Goal: Task Accomplishment & Management: Use online tool/utility

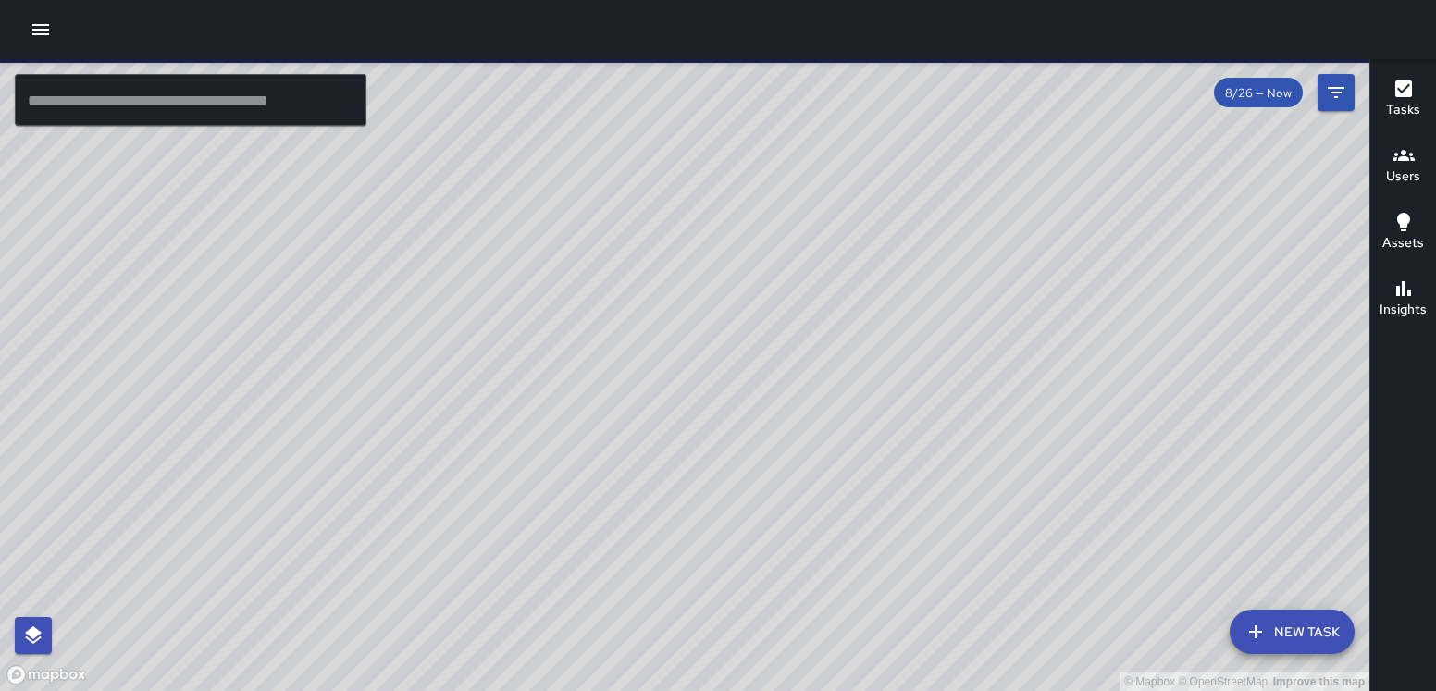
click at [40, 32] on icon "button" at bounding box center [41, 30] width 22 height 22
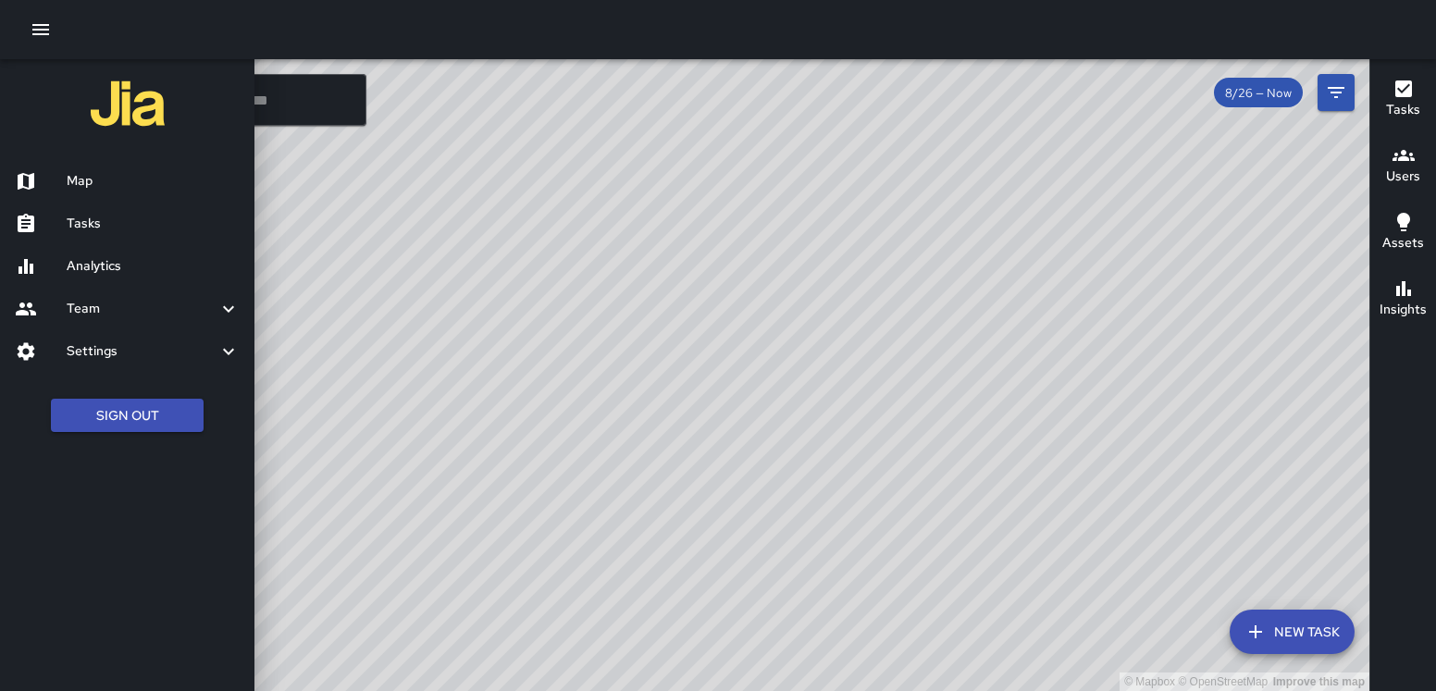
click at [126, 268] on h6 "Analytics" at bounding box center [153, 266] width 173 height 20
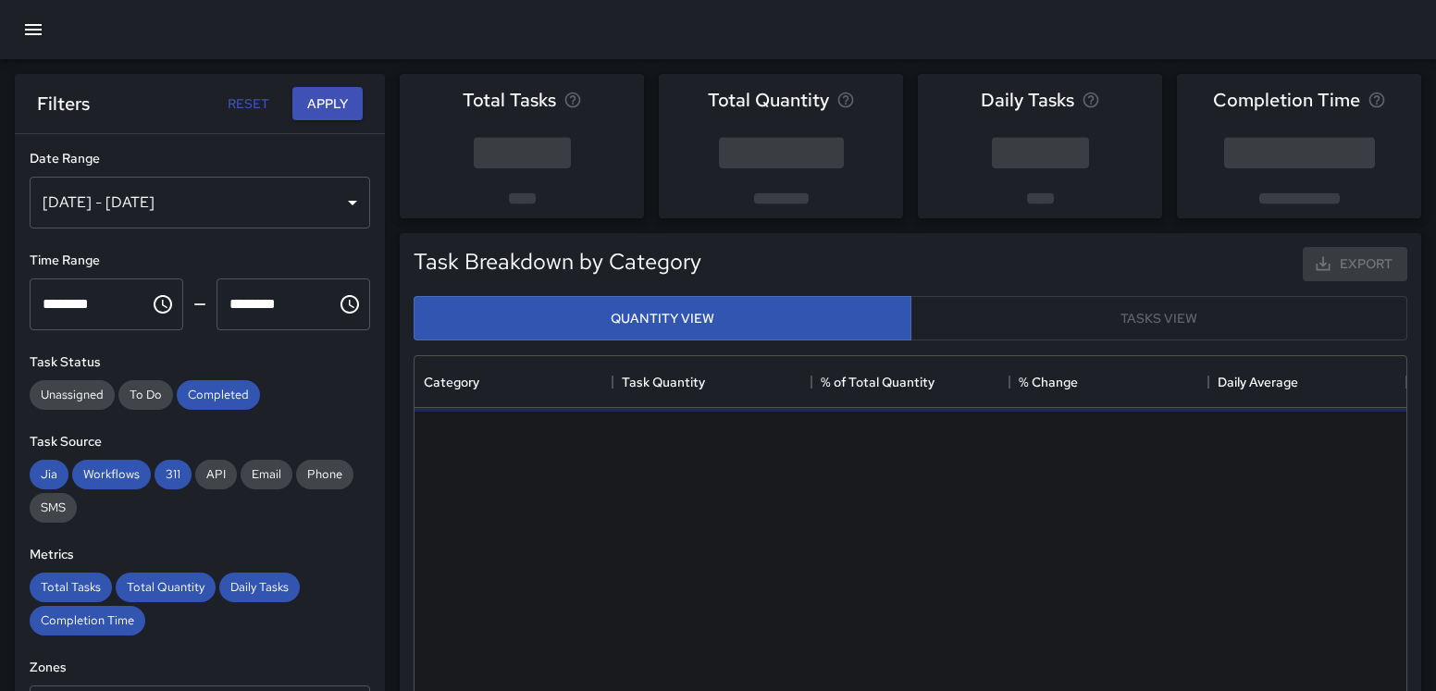
scroll to position [553, 992]
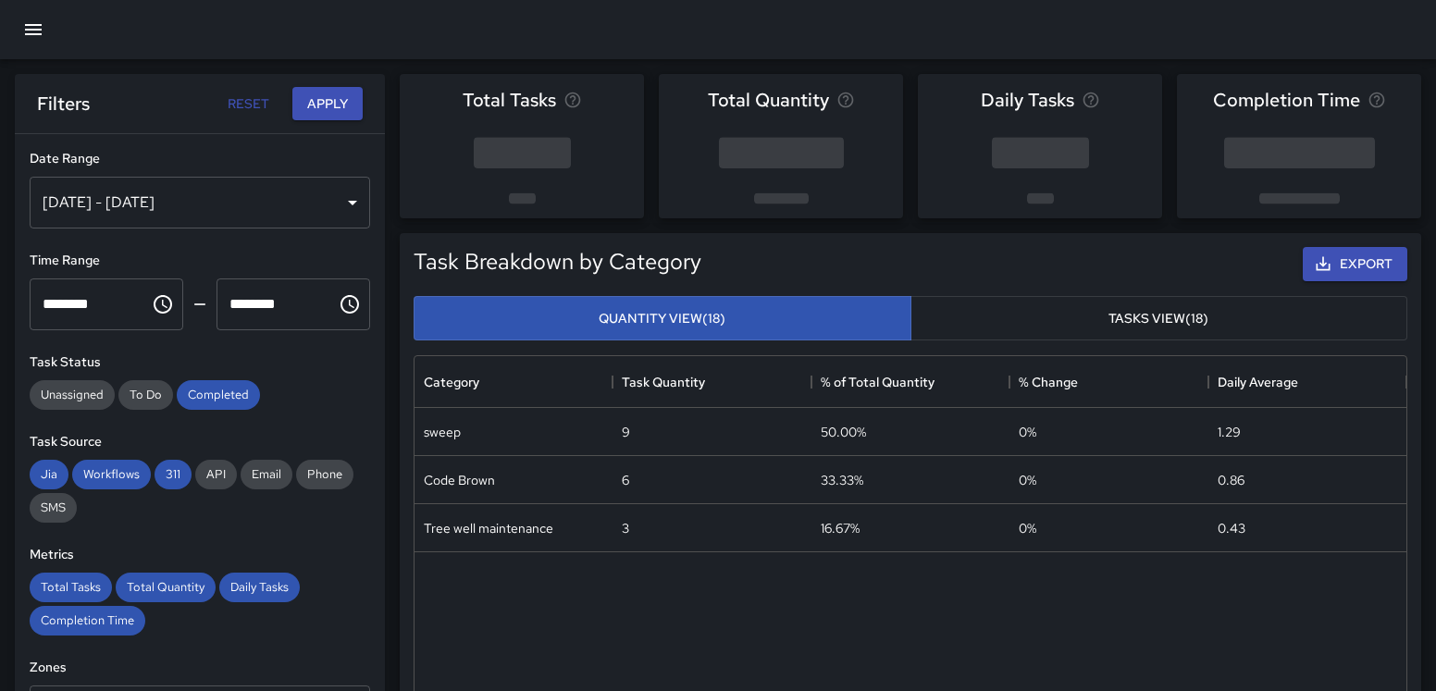
click at [352, 201] on div "[DATE] - [DATE]" at bounding box center [200, 203] width 340 height 52
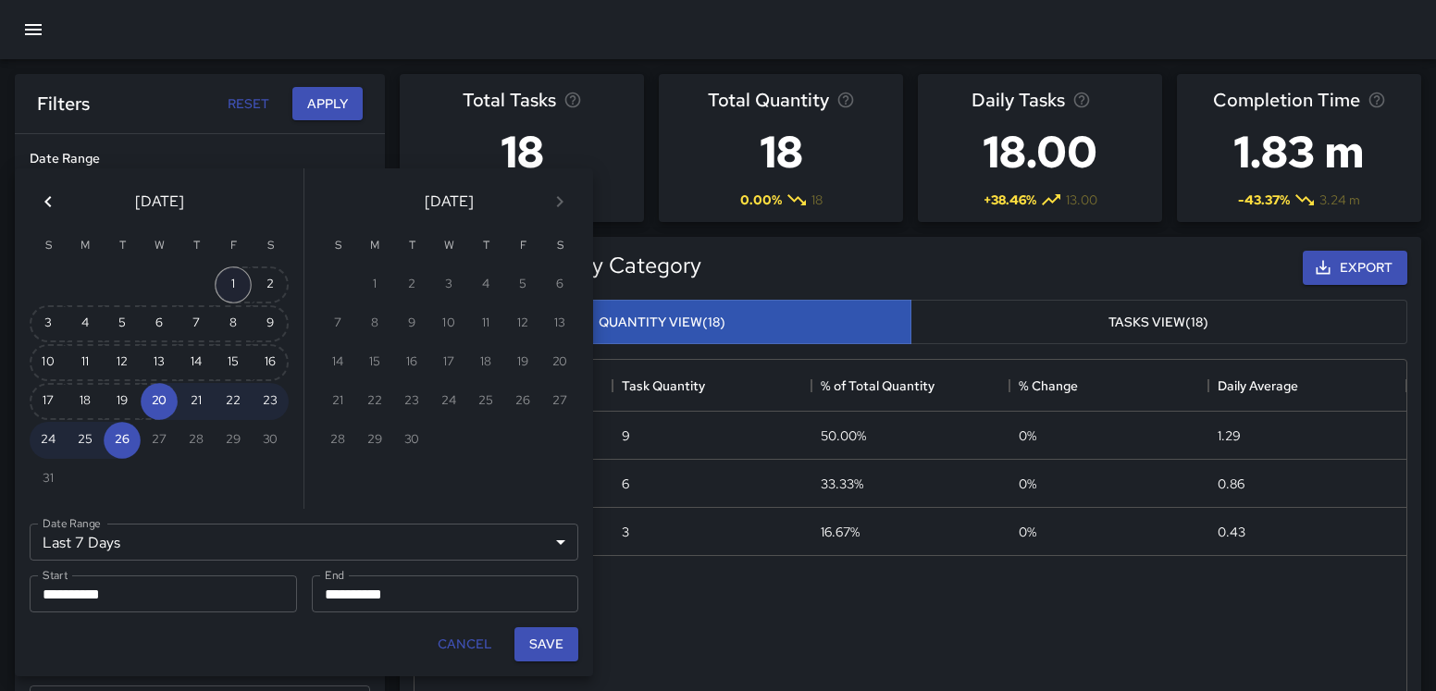
click at [231, 283] on button "1" at bounding box center [233, 284] width 37 height 37
type input "******"
type input "**********"
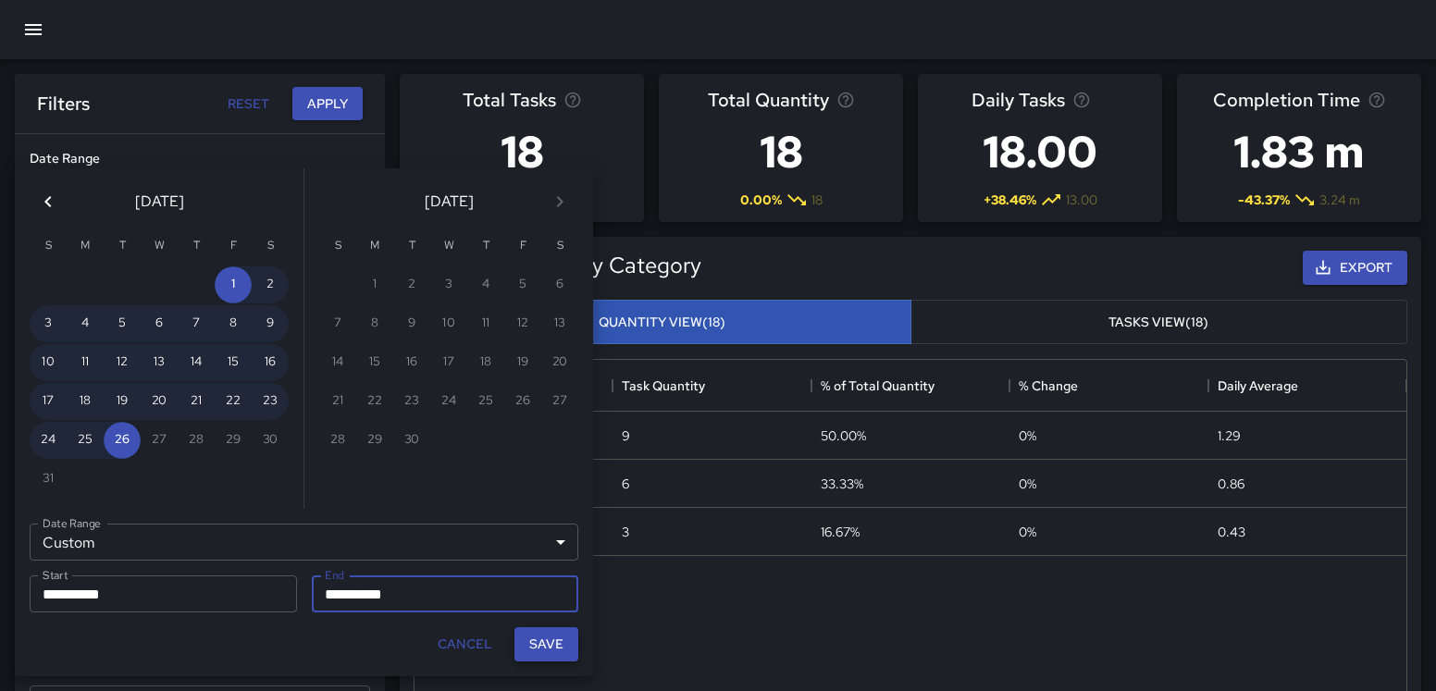
click at [545, 651] on button "Save" at bounding box center [546, 644] width 64 height 34
type input "**********"
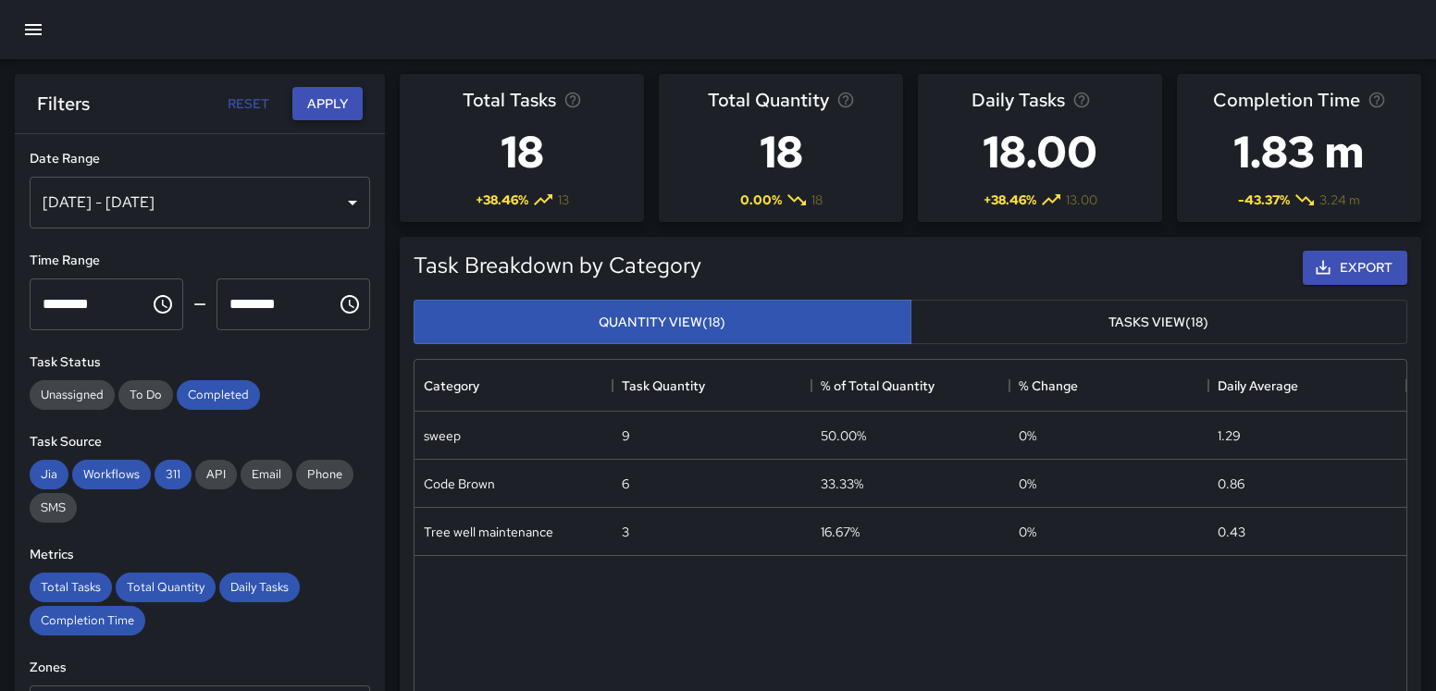
click at [323, 108] on button "Apply" at bounding box center [327, 104] width 70 height 34
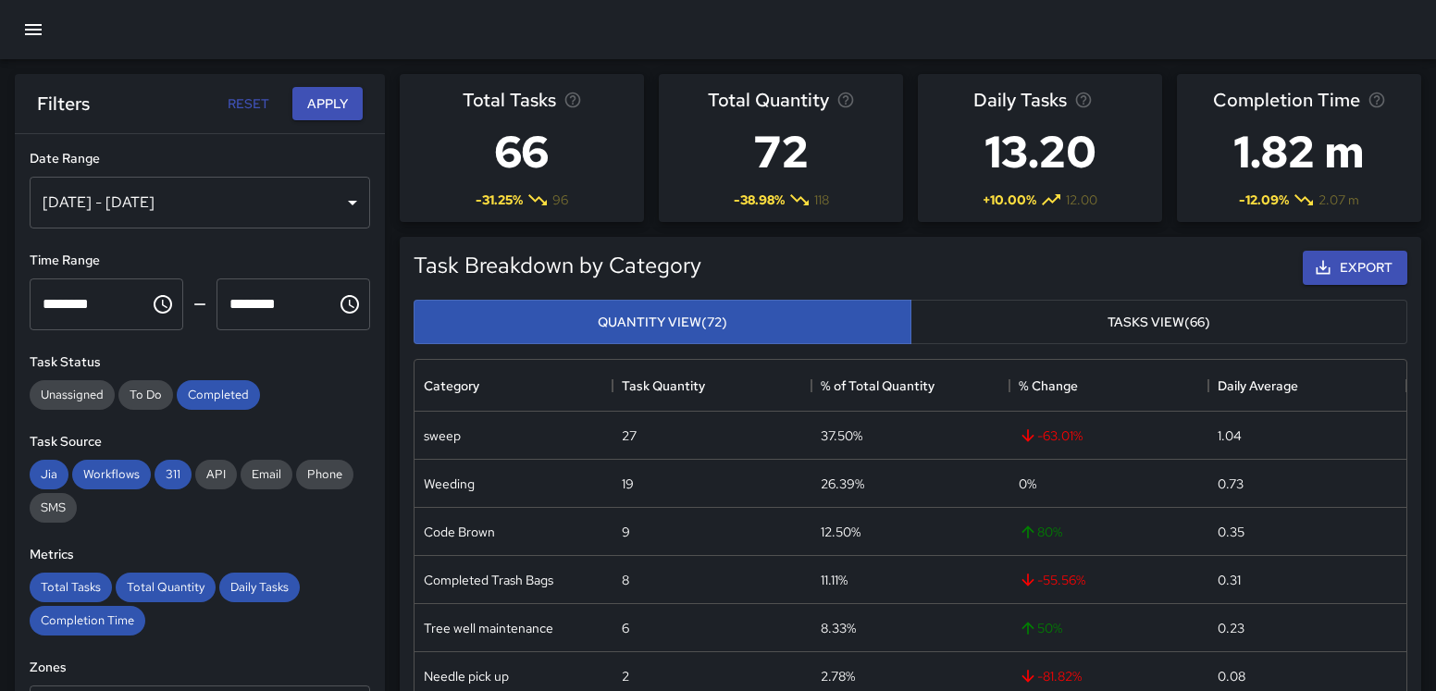
click at [1163, 330] on button "Tasks View (66)" at bounding box center [1159, 322] width 498 height 45
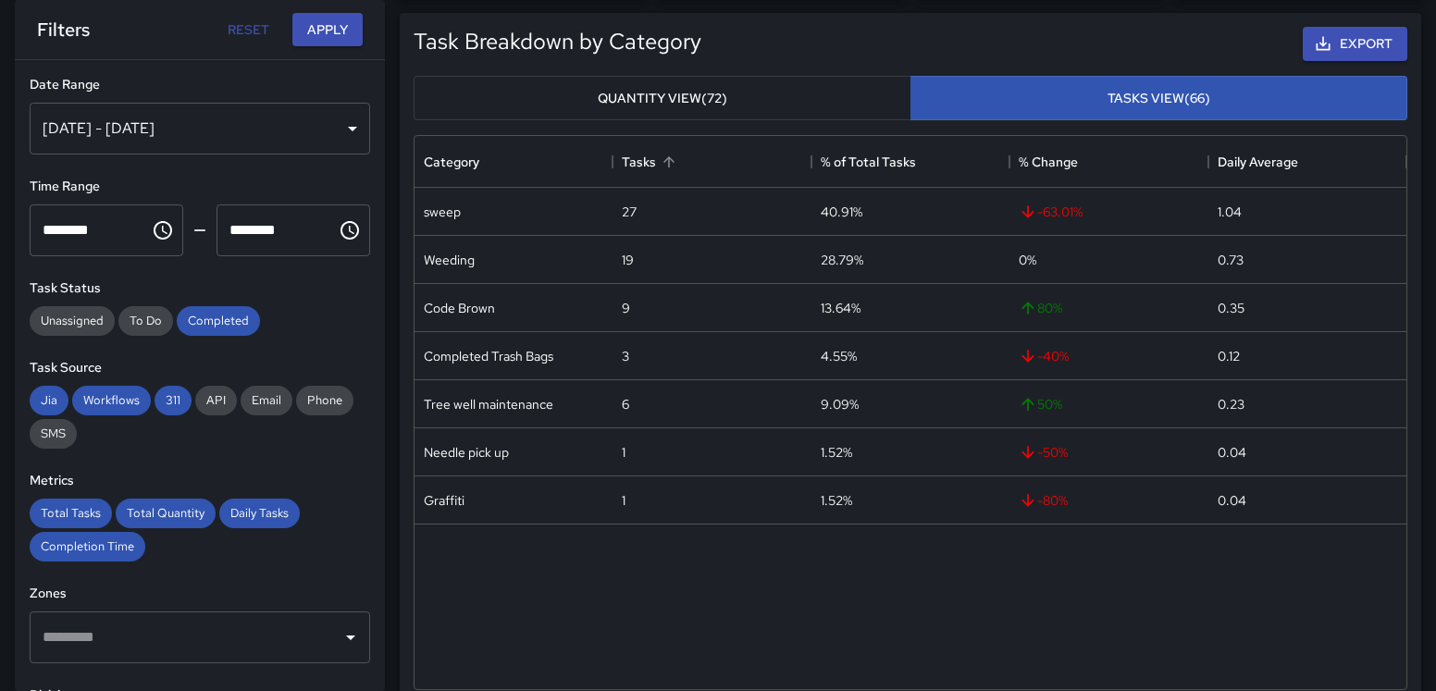
scroll to position [229, 0]
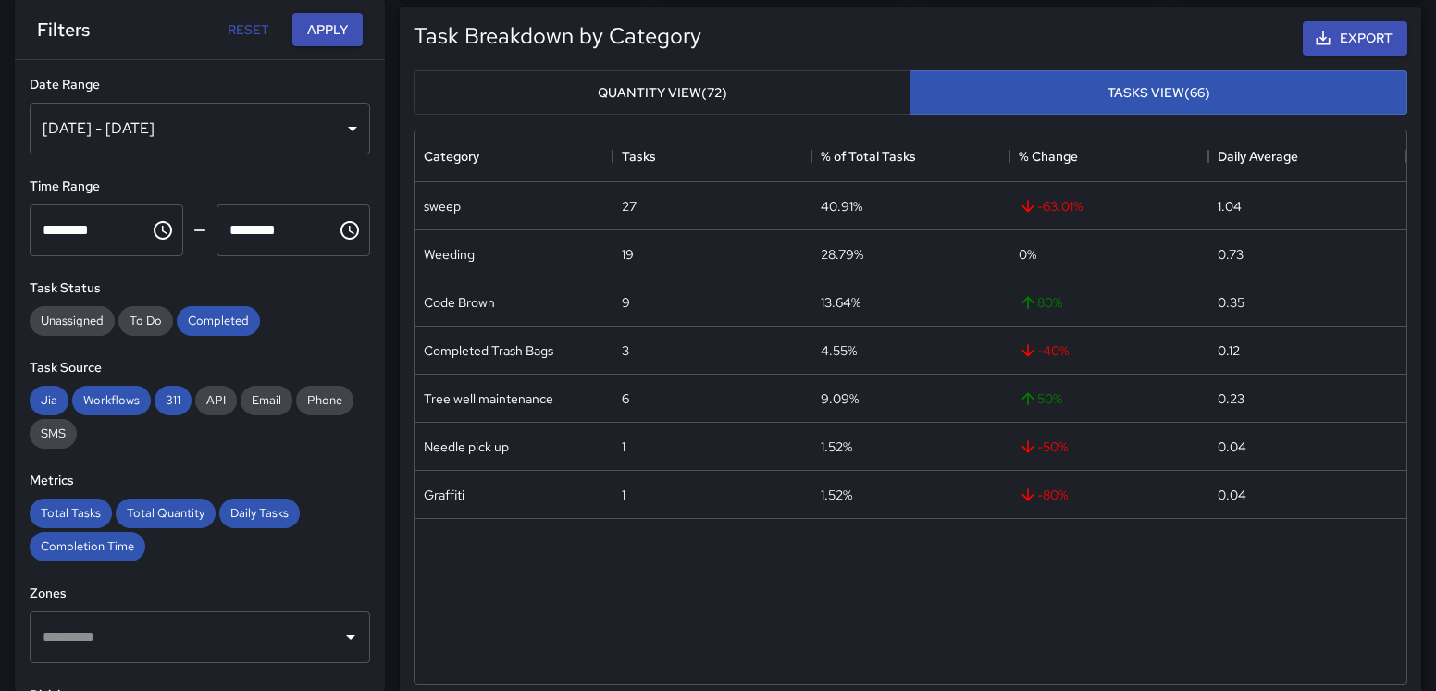
click at [740, 80] on button "Quantity View (72)" at bounding box center [663, 92] width 498 height 45
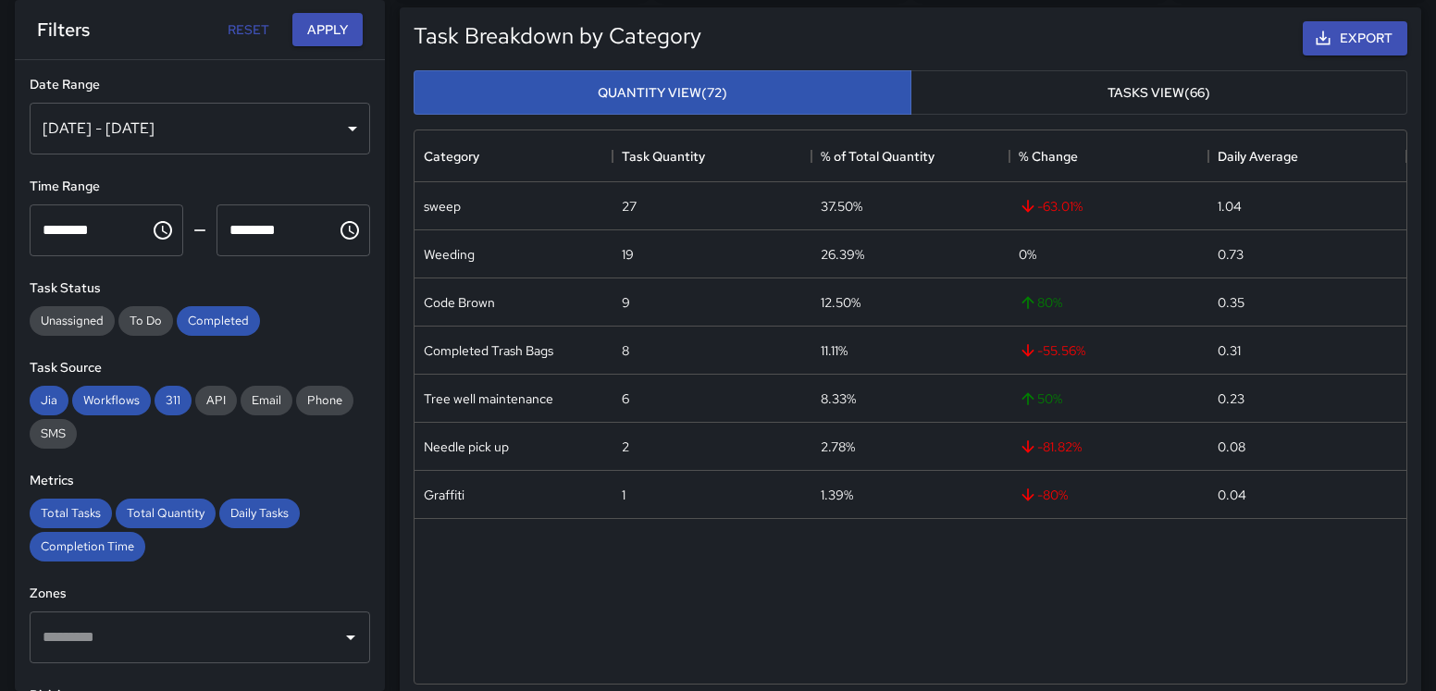
click at [1148, 83] on button "Tasks View (66)" at bounding box center [1159, 92] width 498 height 45
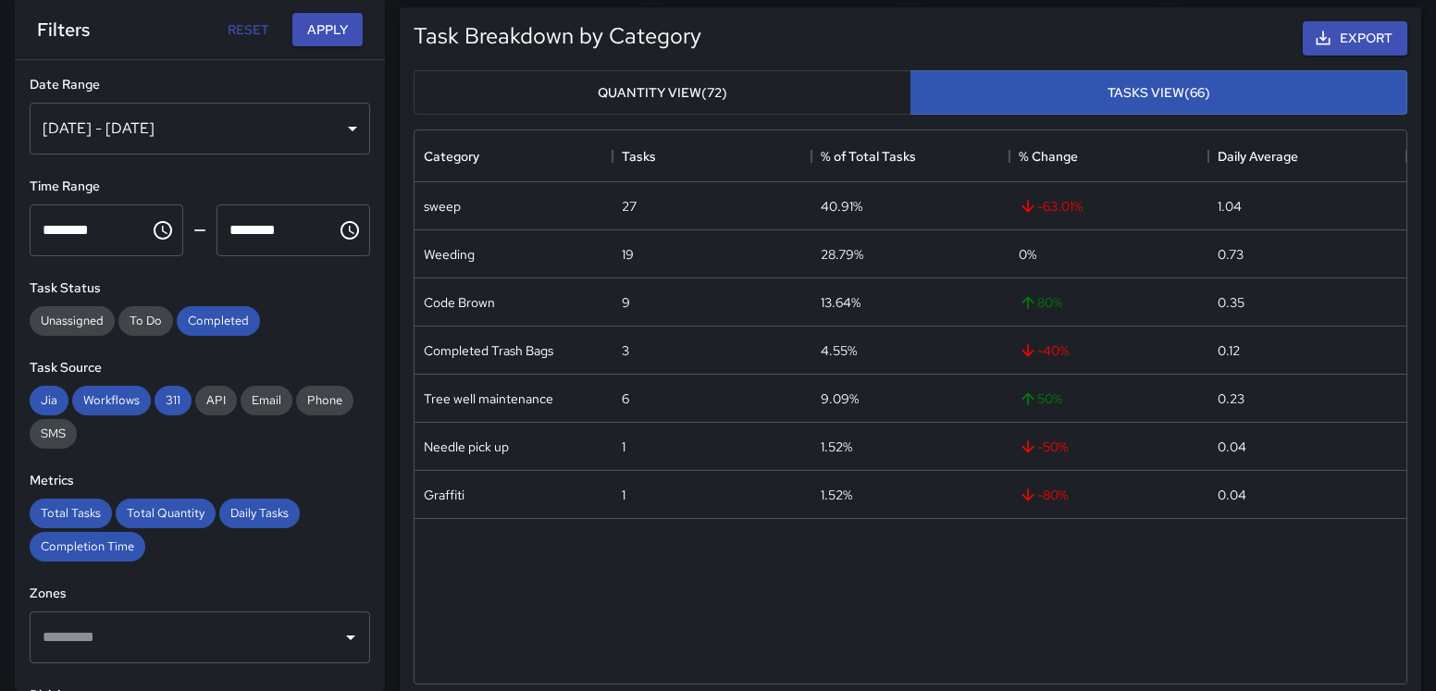
scroll to position [229, 0]
click at [80, 554] on div "Completion Time" at bounding box center [88, 547] width 116 height 30
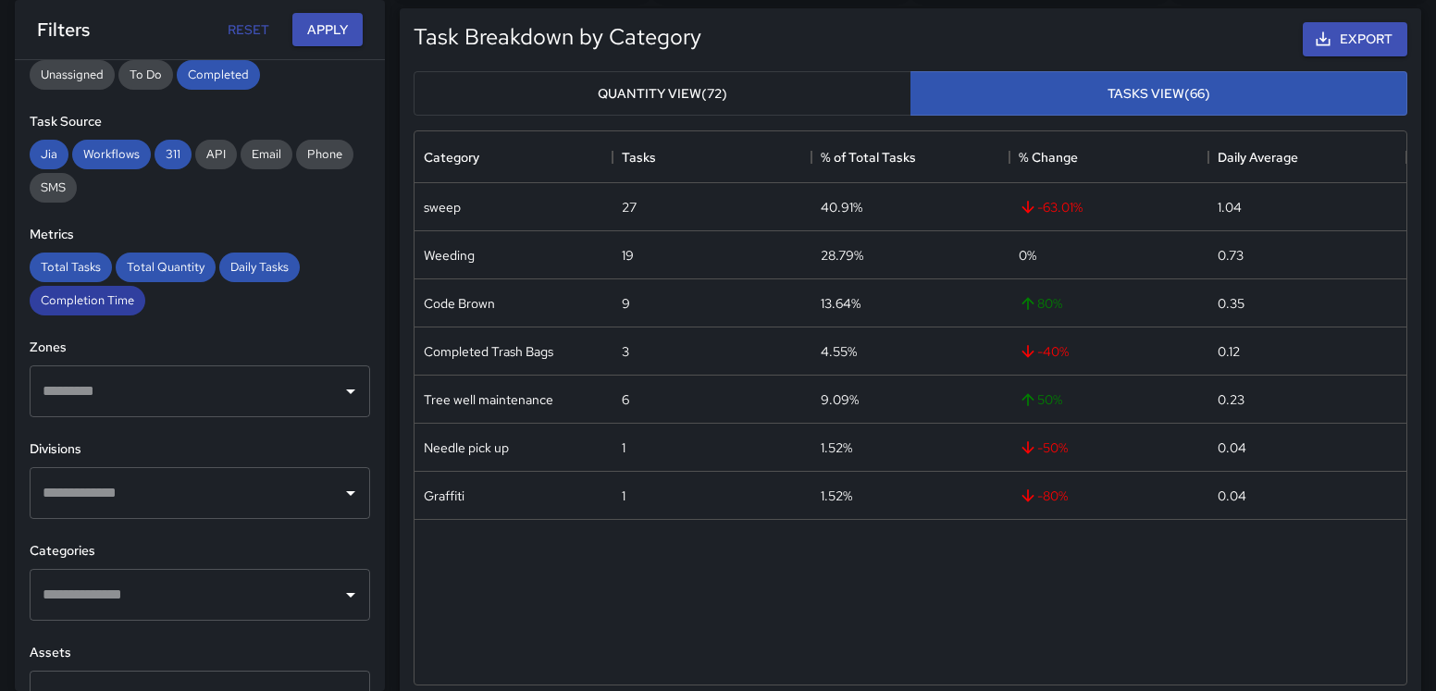
scroll to position [0, 0]
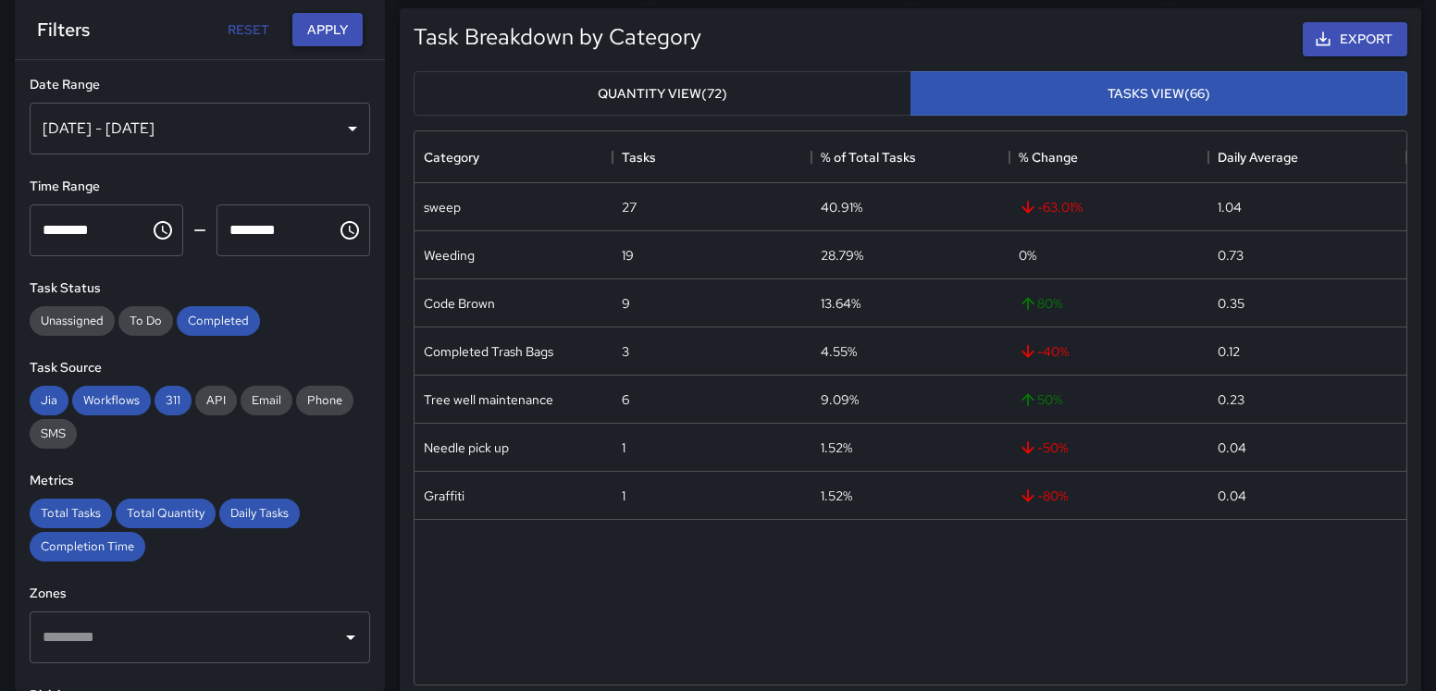
click at [325, 27] on button "Apply" at bounding box center [327, 30] width 70 height 34
click at [1324, 49] on button "Export" at bounding box center [1355, 39] width 105 height 34
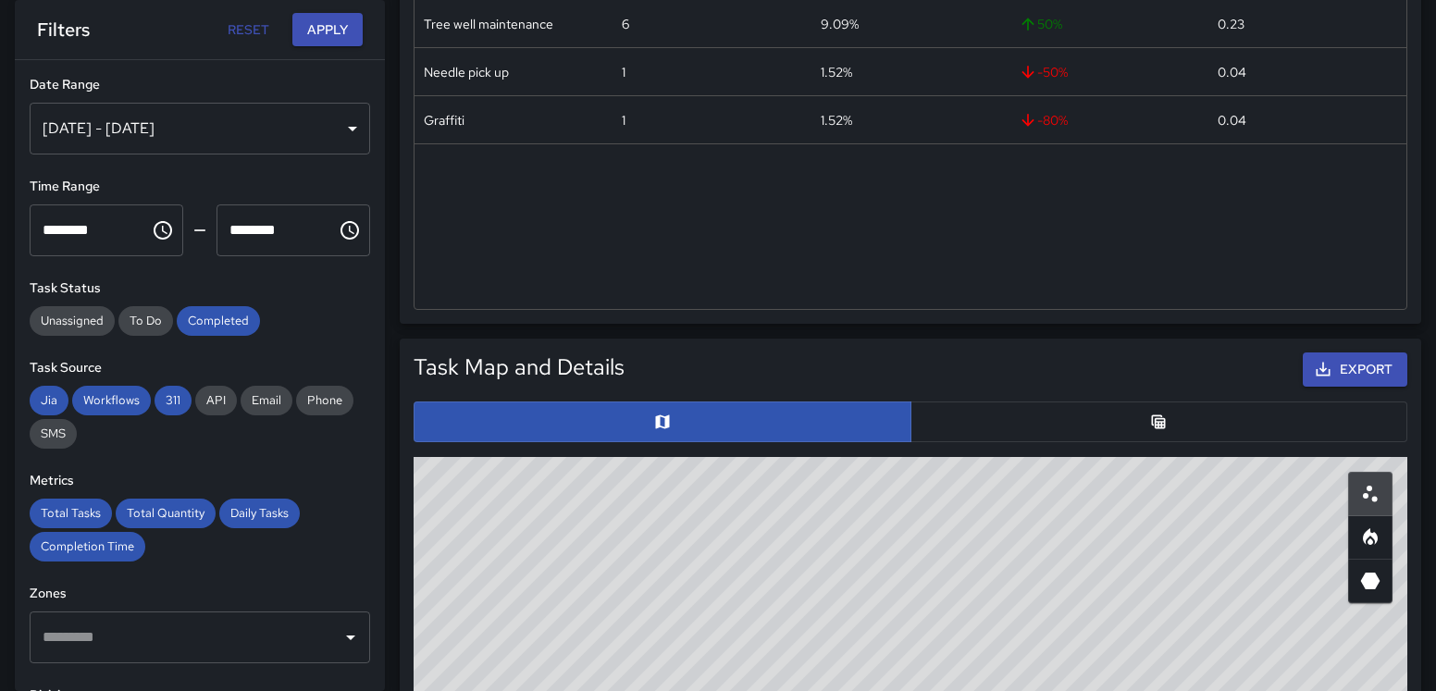
scroll to position [657, 0]
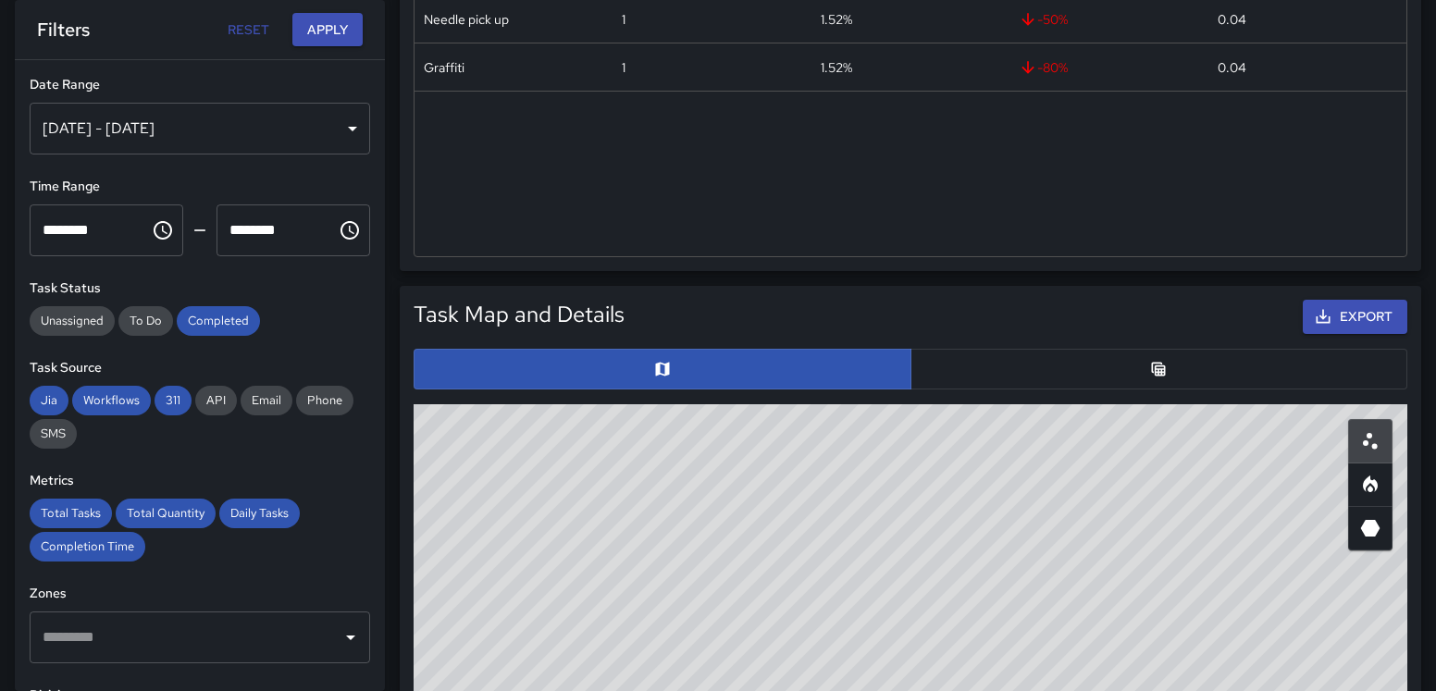
click at [1183, 378] on button "button" at bounding box center [1159, 369] width 498 height 41
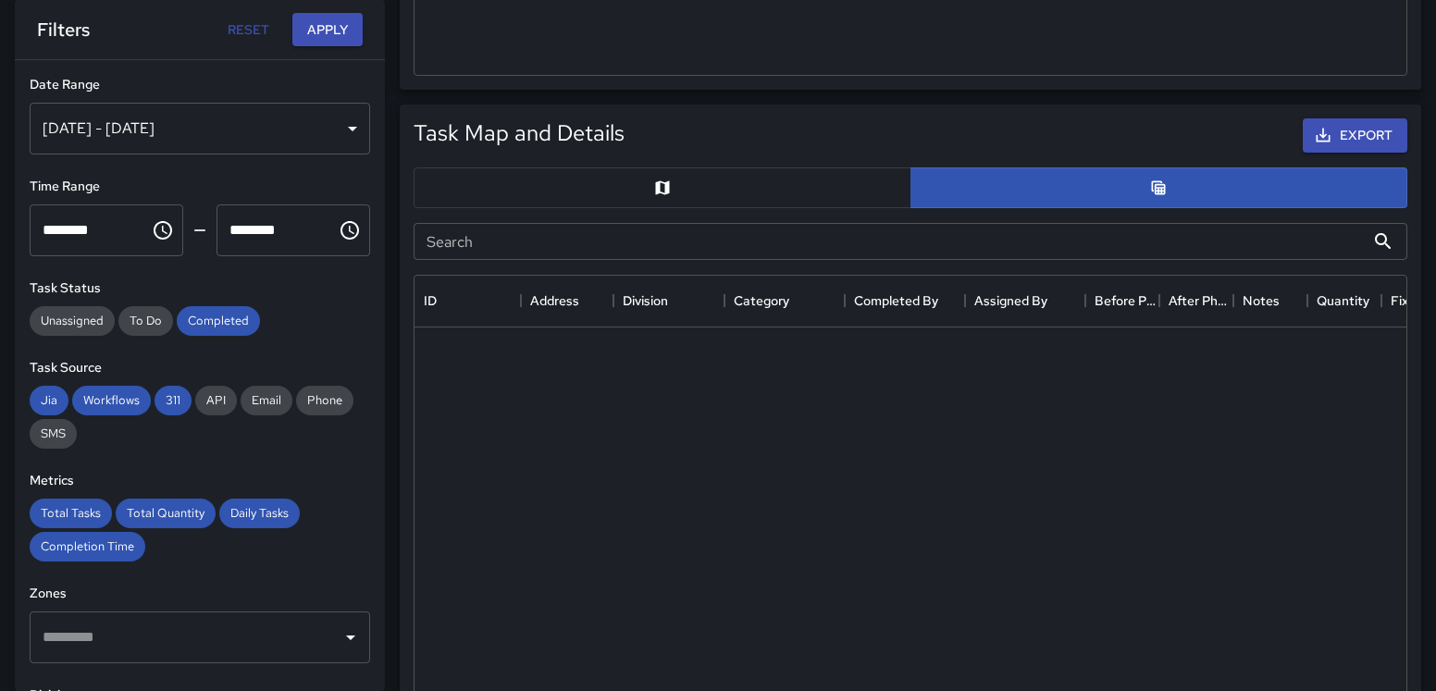
scroll to position [2538, 0]
